Goal: Obtain resource: Download file/media

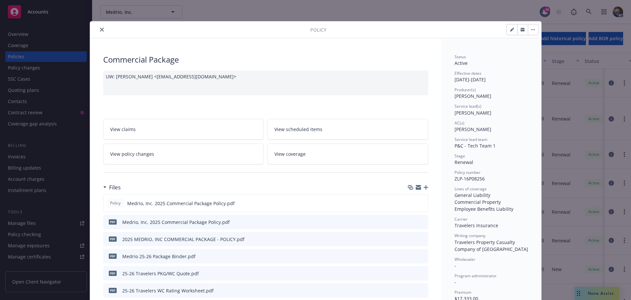
scroll to position [33, 0]
drag, startPoint x: 96, startPoint y: 29, endPoint x: 116, endPoint y: 28, distance: 19.8
click at [98, 29] on button "close" at bounding box center [102, 30] width 8 height 8
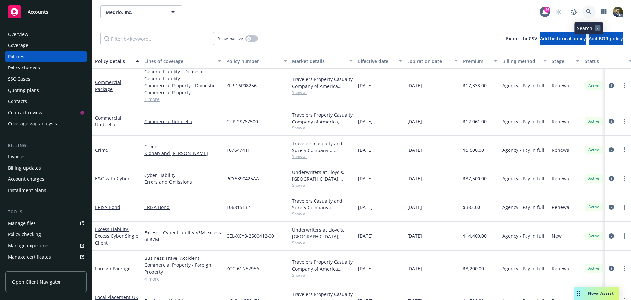
click at [591, 13] on icon at bounding box center [589, 12] width 6 height 6
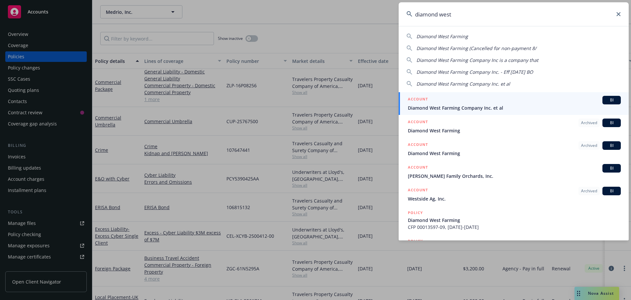
type input "diamond west"
click at [534, 102] on div "ACCOUNT BI" at bounding box center [514, 100] width 213 height 9
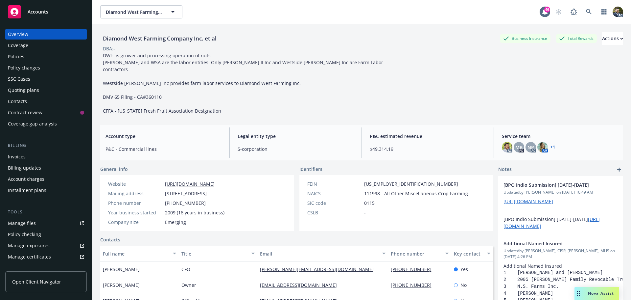
click at [43, 54] on div "Policies" at bounding box center [46, 56] width 76 height 11
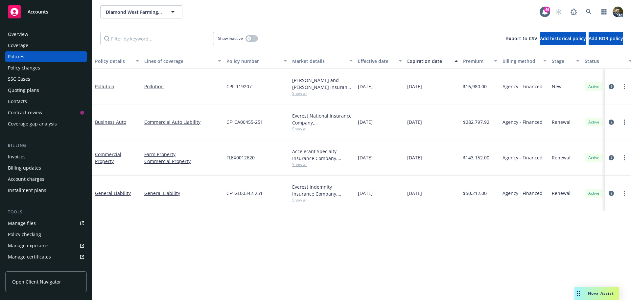
click at [119, 58] on div "Policy details" at bounding box center [113, 61] width 37 height 7
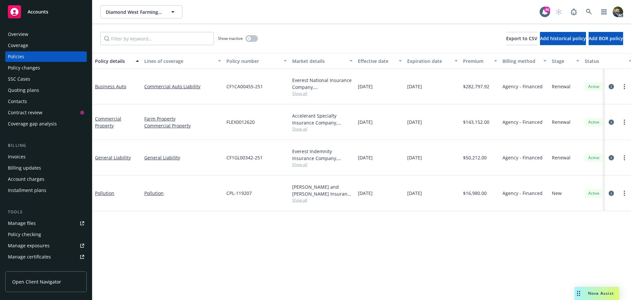
click at [305, 128] on span "Show all" at bounding box center [322, 129] width 60 height 6
click at [396, 234] on div "Policy details Lines of coverage Policy number Market details Effective date Ex…" at bounding box center [361, 176] width 539 height 247
click at [252, 35] on button "button" at bounding box center [252, 38] width 12 height 7
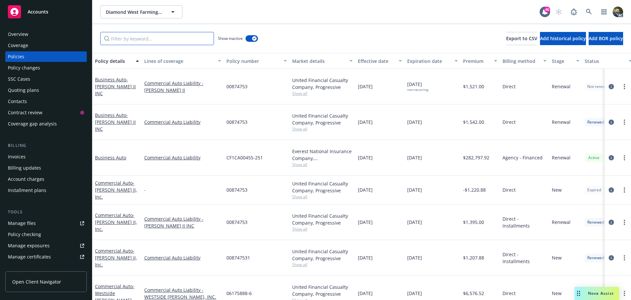
click at [174, 39] on input "Filter by keyword..." at bounding box center [157, 38] width 114 height 13
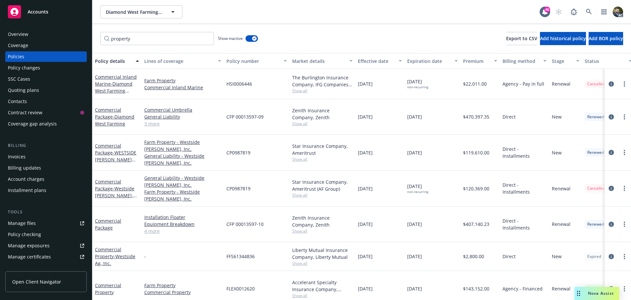
click at [155, 230] on link "4 more" at bounding box center [182, 230] width 77 height 7
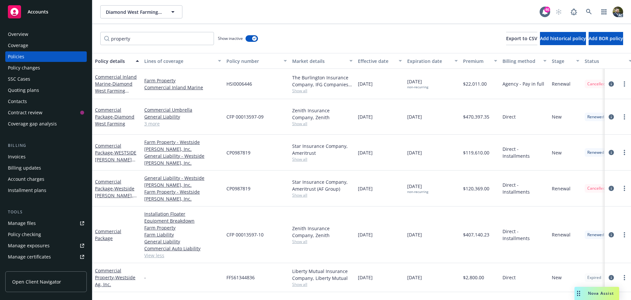
scroll to position [32, 0]
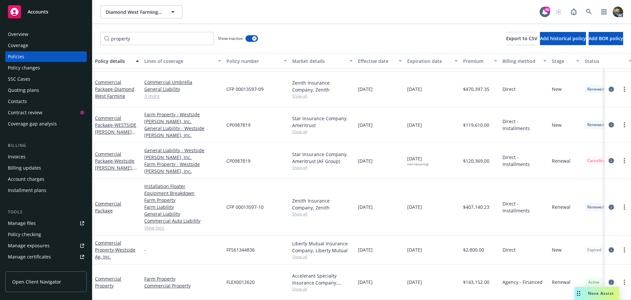
click at [609, 279] on icon "circleInformation" at bounding box center [611, 281] width 5 height 5
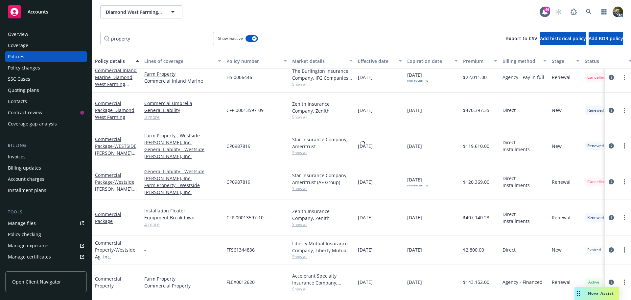
scroll to position [11, 0]
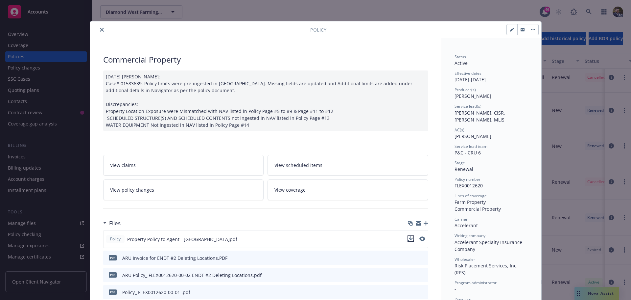
click at [408, 237] on icon "download file" at bounding box center [410, 238] width 5 height 5
click at [100, 29] on icon "close" at bounding box center [102, 30] width 4 height 4
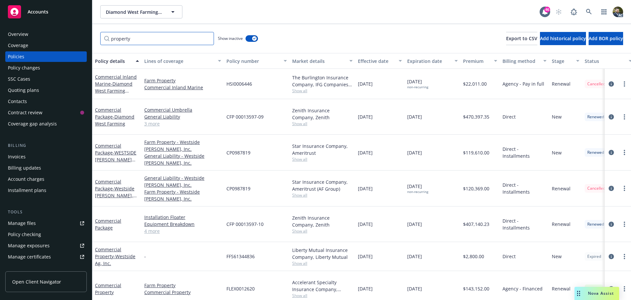
drag, startPoint x: 146, startPoint y: 40, endPoint x: 86, endPoint y: 39, distance: 60.2
click at [86, 39] on div "Accounts Overview Coverage Policies Policy changes SSC Cases Quoting plans Cont…" at bounding box center [315, 150] width 631 height 300
type input "package"
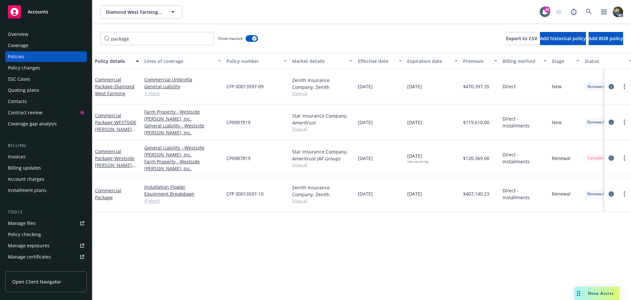
click at [610, 156] on icon "circleInformation" at bounding box center [611, 157] width 5 height 5
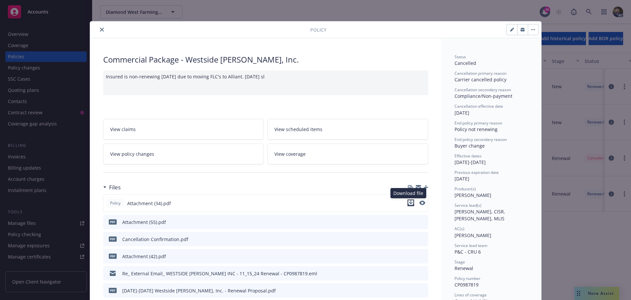
click at [410, 203] on icon "download file" at bounding box center [410, 202] width 5 height 5
click at [410, 239] on icon "download file" at bounding box center [411, 238] width 5 height 5
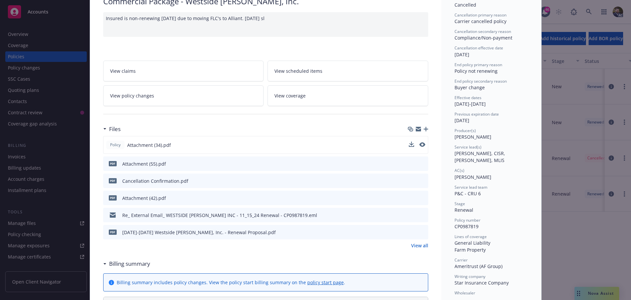
scroll to position [66, 0]
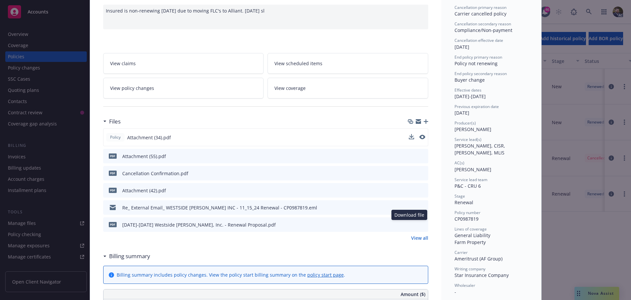
click at [410, 223] on icon "download file" at bounding box center [411, 223] width 5 height 5
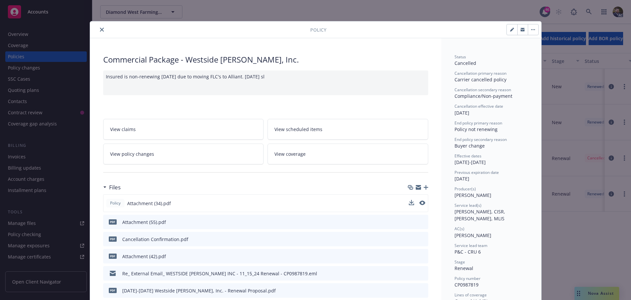
click at [101, 31] on icon "close" at bounding box center [102, 30] width 4 height 4
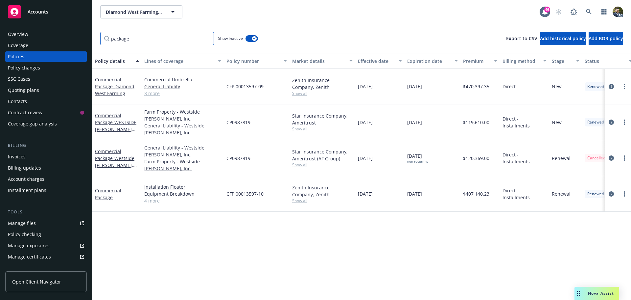
click at [135, 39] on input "package" at bounding box center [157, 38] width 114 height 13
click at [208, 39] on input "package" at bounding box center [157, 38] width 114 height 13
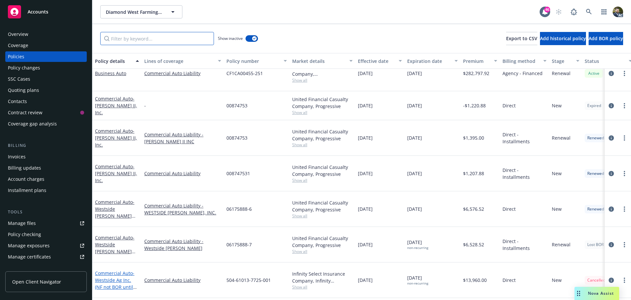
scroll to position [132, 0]
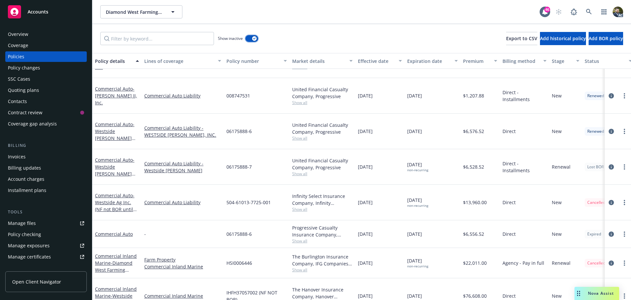
click at [250, 37] on button "button" at bounding box center [252, 38] width 12 height 7
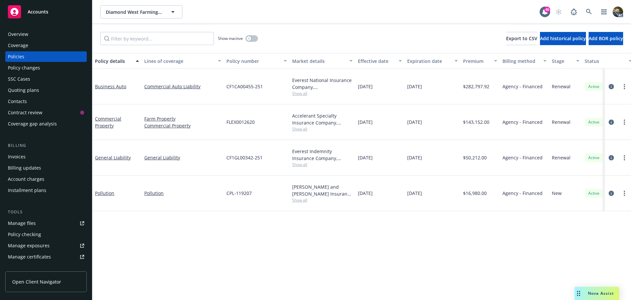
click at [595, 291] on span "Nova Assist" at bounding box center [601, 293] width 26 height 6
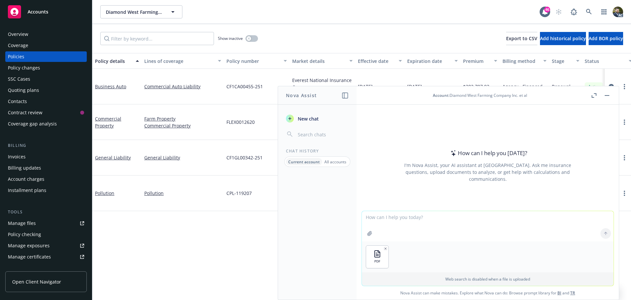
click at [411, 217] on textarea at bounding box center [488, 226] width 252 height 30
type textarea "is a [DEMOGRAPHIC_DATA] worker an insured in the attached policy?"
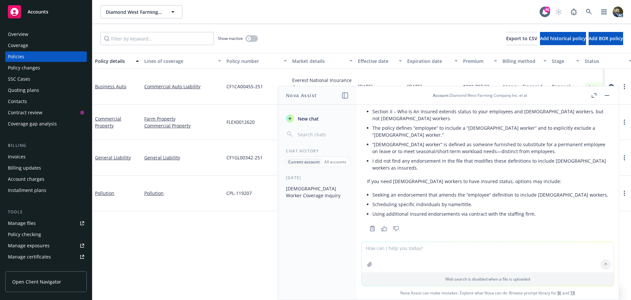
scroll to position [70, 0]
click at [26, 37] on div "Overview" at bounding box center [18, 34] width 20 height 11
